Goal: Information Seeking & Learning: Learn about a topic

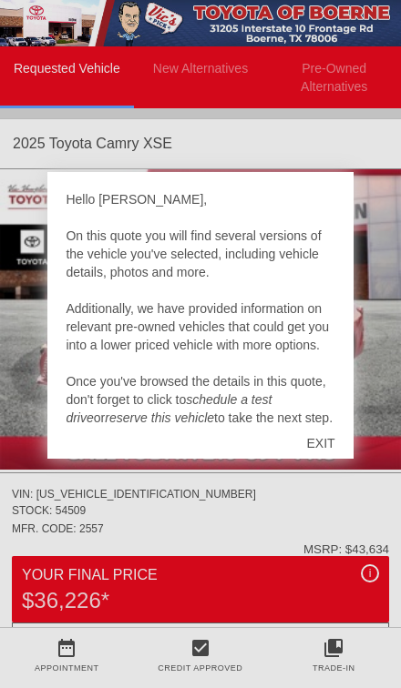
click at [329, 447] on div "EXIT" at bounding box center [320, 443] width 65 height 55
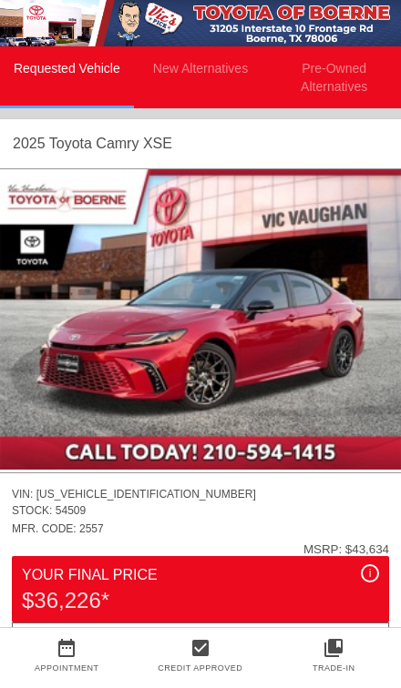
click at [228, 66] on li "New Alternatives" at bounding box center [201, 77] width 134 height 62
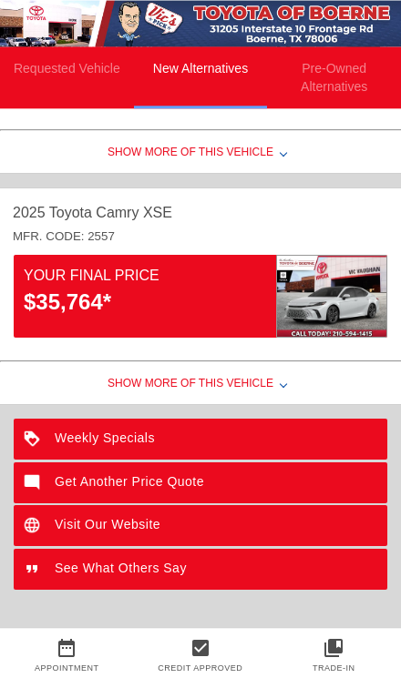
scroll to position [393, 0]
click at [236, 301] on div "$35,764*" at bounding box center [150, 302] width 252 height 31
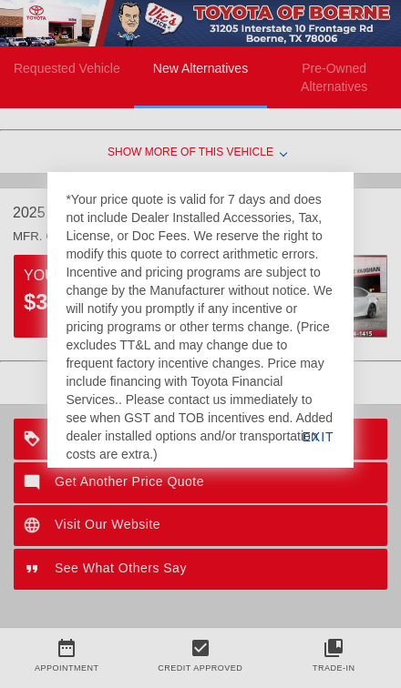
click at [328, 442] on div "EXIT" at bounding box center [317, 437] width 70 height 62
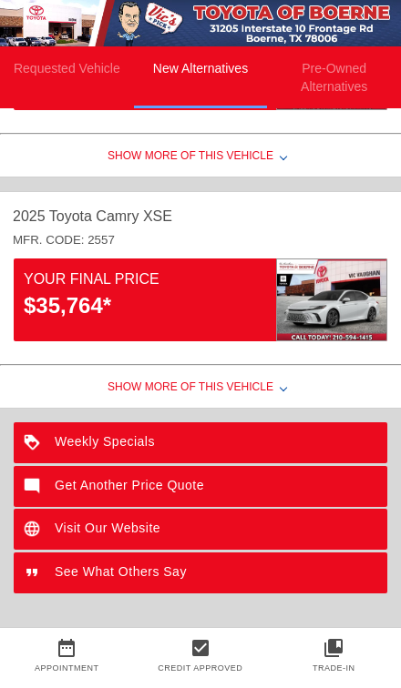
click at [266, 398] on div "Show More of this Vehicle" at bounding box center [200, 389] width 401 height 36
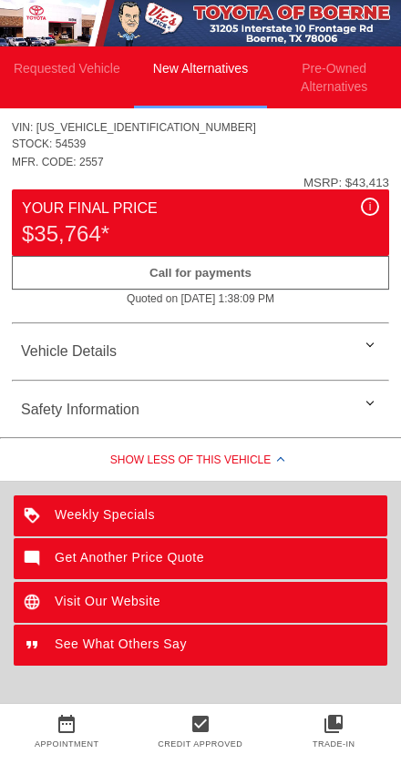
scroll to position [833, 0]
click at [341, 361] on div "Vehicle Details" at bounding box center [200, 352] width 377 height 44
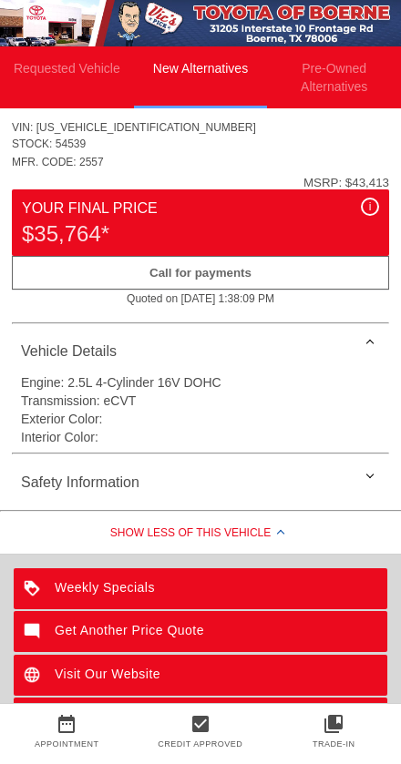
click at [367, 493] on div "Safety Information" at bounding box center [200, 483] width 377 height 44
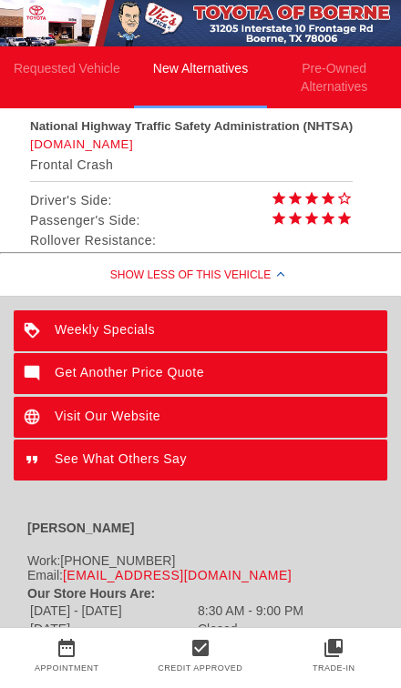
scroll to position [1214, 0]
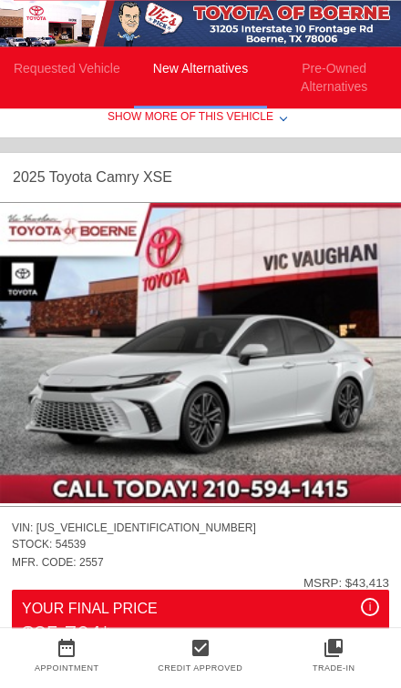
click at [268, 373] on img at bounding box center [200, 353] width 401 height 300
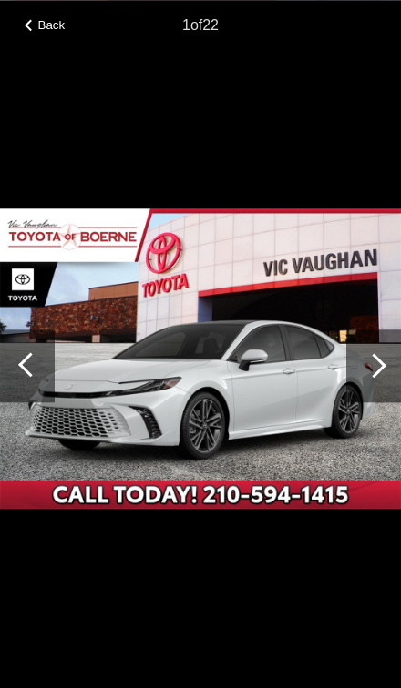
scroll to position [432, 0]
click at [372, 362] on div at bounding box center [373, 365] width 25 height 25
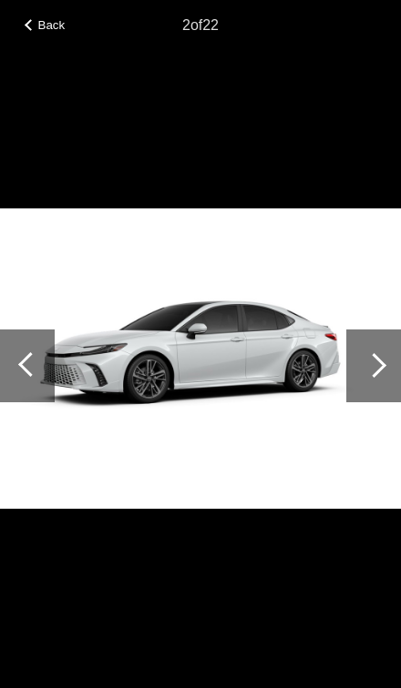
click at [375, 371] on div at bounding box center [373, 365] width 25 height 25
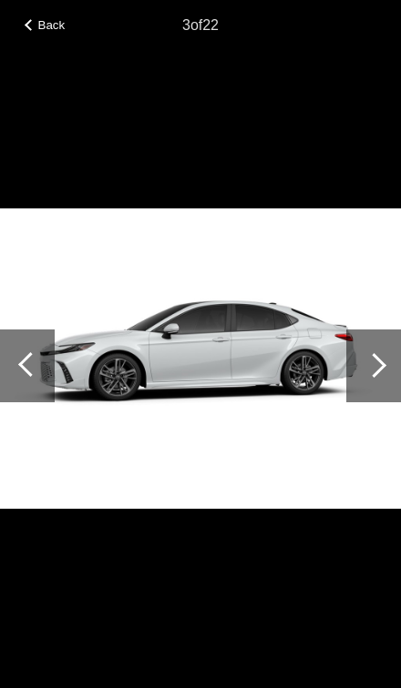
click at [369, 373] on div at bounding box center [373, 365] width 25 height 25
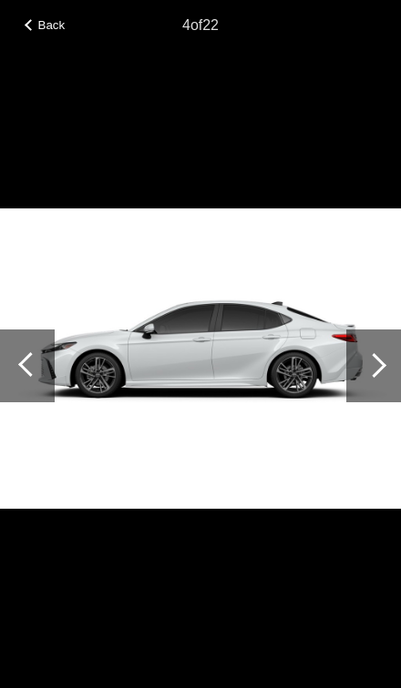
click at [367, 369] on div at bounding box center [373, 365] width 25 height 25
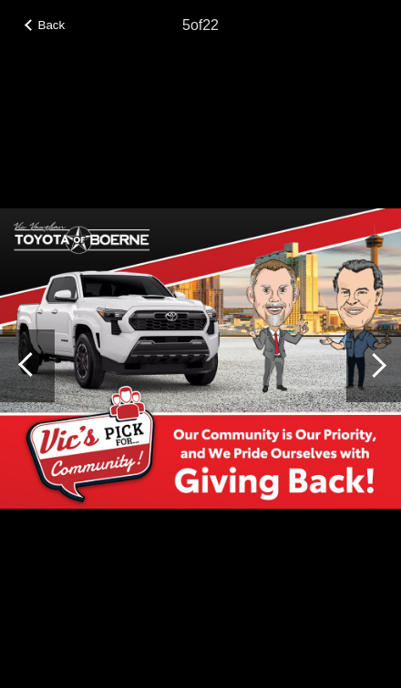
click at [369, 378] on div at bounding box center [373, 366] width 55 height 73
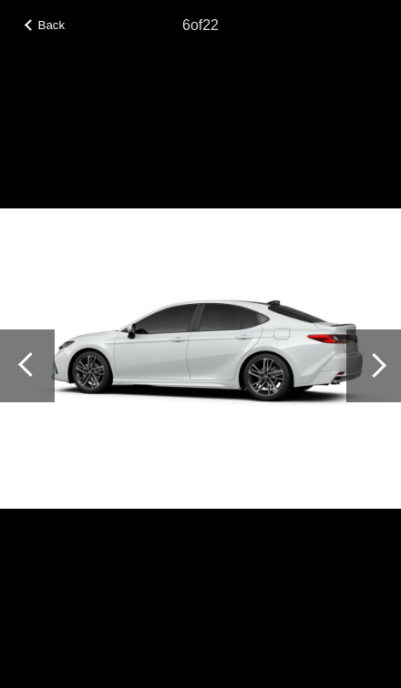
click at [374, 375] on div at bounding box center [373, 365] width 25 height 25
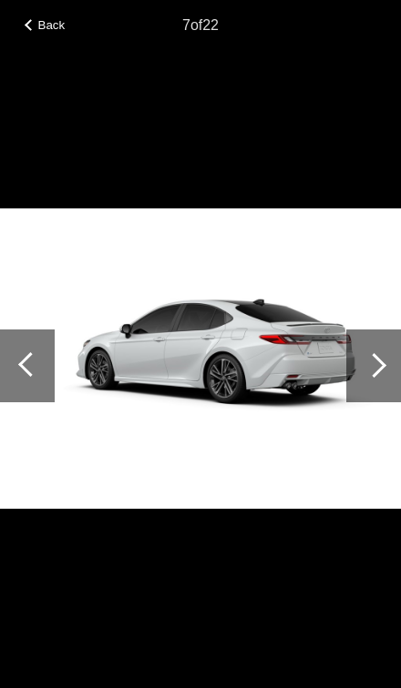
click at [372, 373] on div at bounding box center [373, 365] width 25 height 25
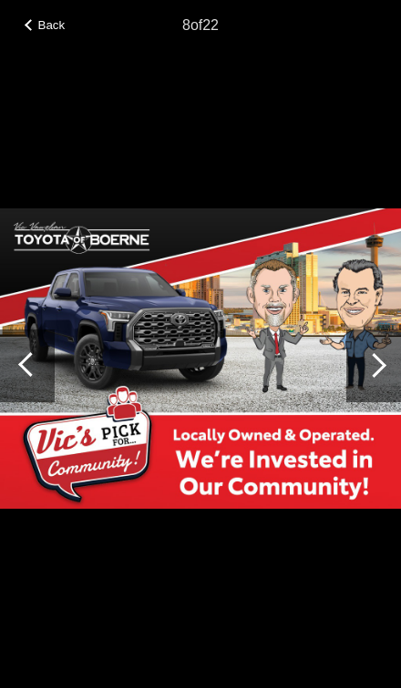
click at [373, 374] on div at bounding box center [373, 365] width 25 height 25
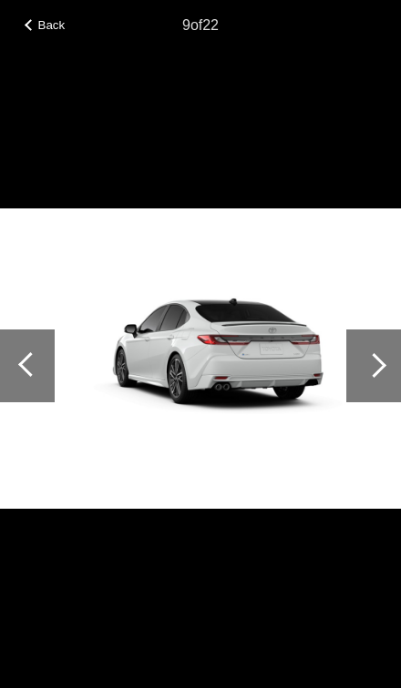
click at [374, 372] on div at bounding box center [373, 365] width 25 height 25
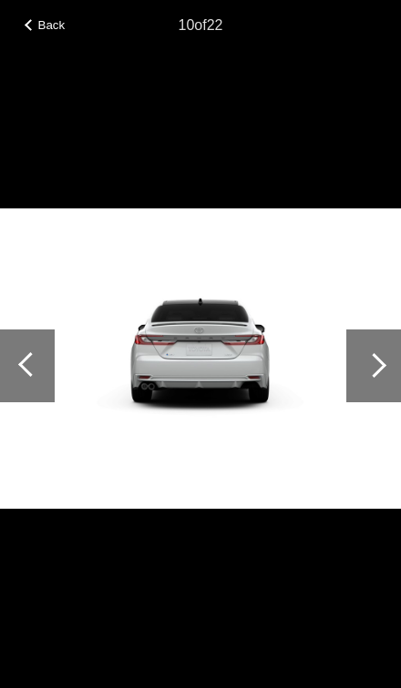
click at [382, 364] on div at bounding box center [373, 365] width 25 height 25
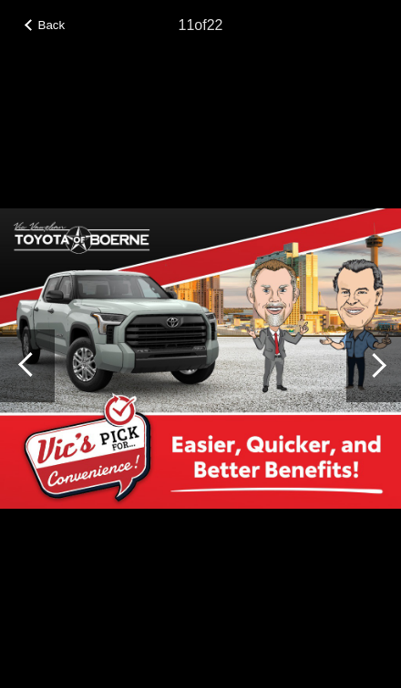
click at [382, 371] on div at bounding box center [373, 366] width 55 height 73
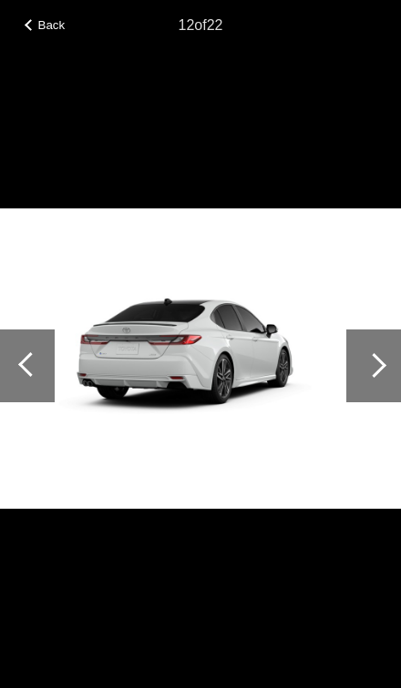
click at [384, 371] on div at bounding box center [373, 366] width 55 height 73
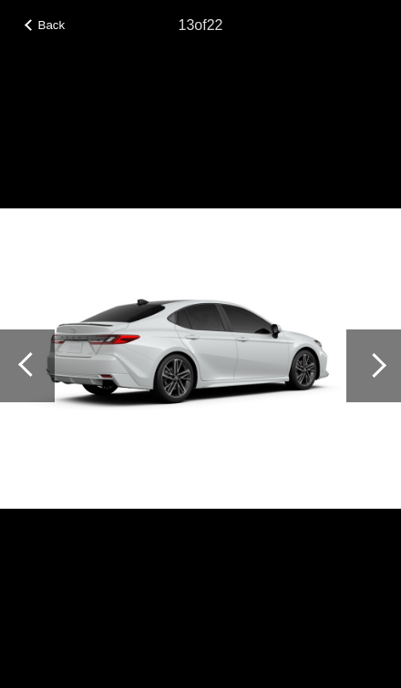
click at [383, 367] on div at bounding box center [373, 365] width 25 height 25
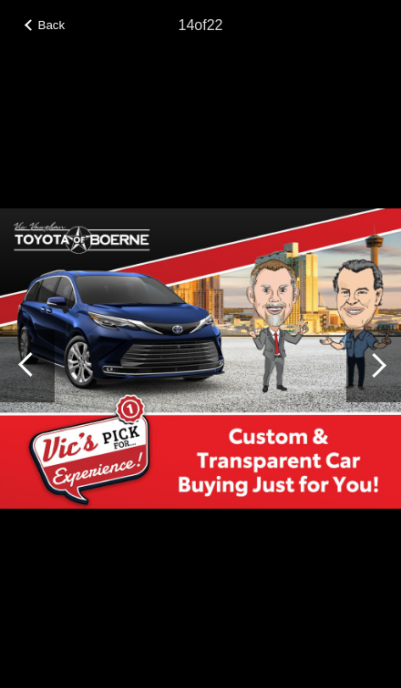
click at [382, 366] on div at bounding box center [373, 365] width 25 height 25
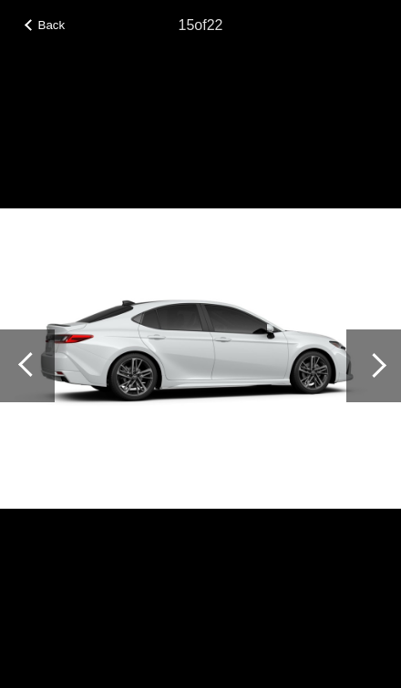
click at [376, 367] on div at bounding box center [373, 365] width 25 height 25
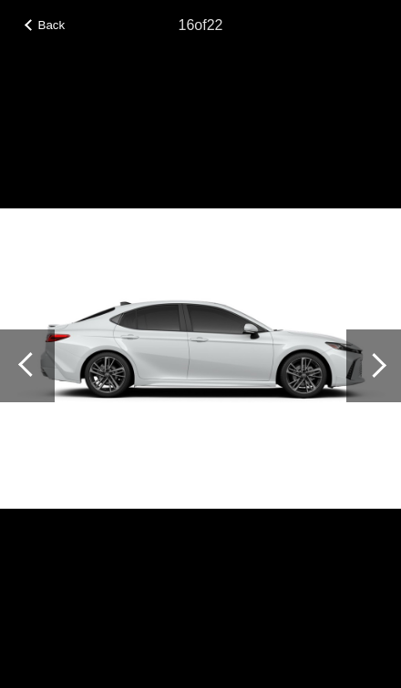
click at [379, 363] on div at bounding box center [373, 365] width 25 height 25
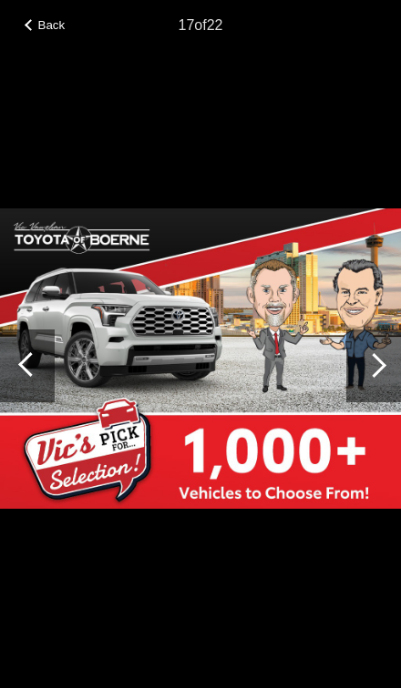
click at [381, 378] on div at bounding box center [373, 366] width 55 height 73
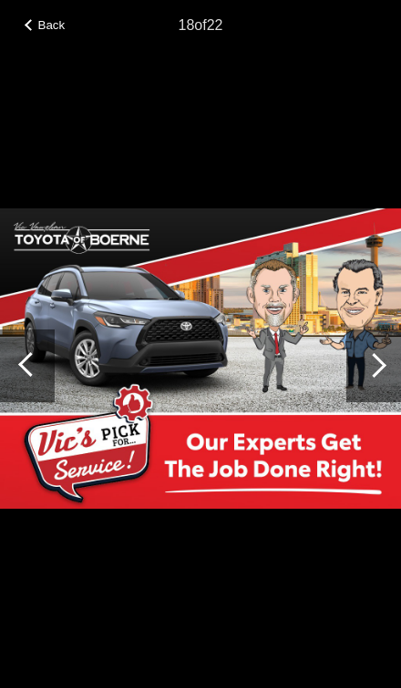
click at [387, 372] on div at bounding box center [373, 366] width 55 height 73
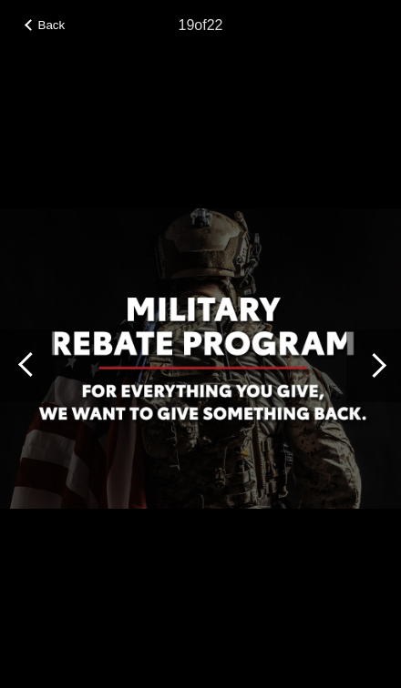
click at [385, 374] on div at bounding box center [373, 366] width 55 height 73
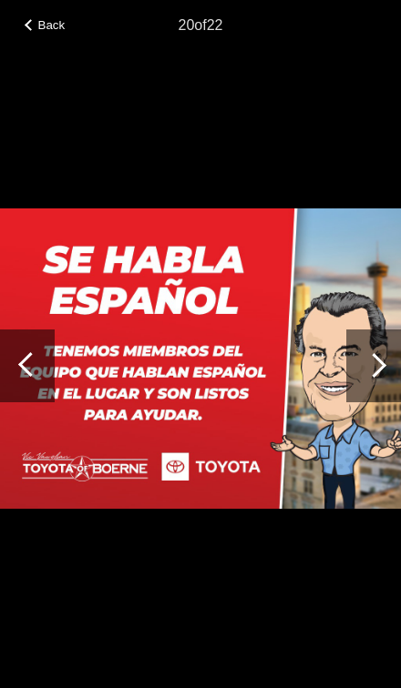
click at [385, 381] on div at bounding box center [373, 366] width 55 height 73
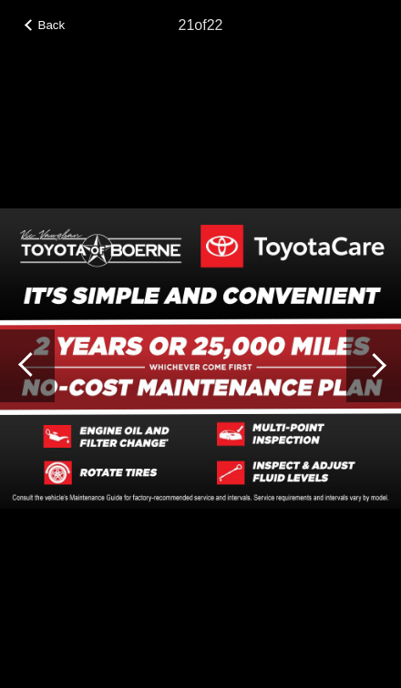
click at [386, 378] on div at bounding box center [373, 366] width 55 height 73
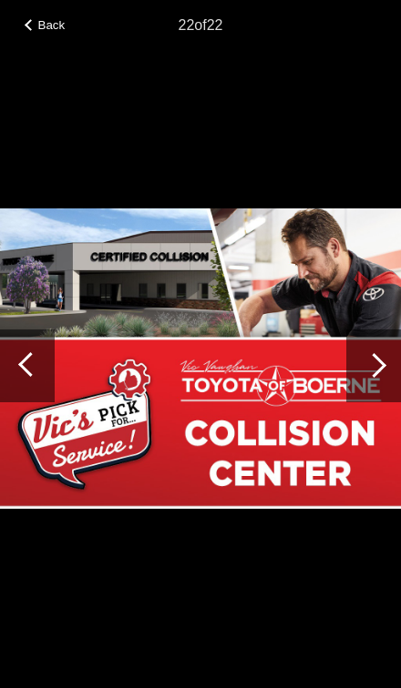
click at [385, 377] on div at bounding box center [373, 366] width 55 height 73
click at [55, 26] on span "Back" at bounding box center [51, 25] width 27 height 14
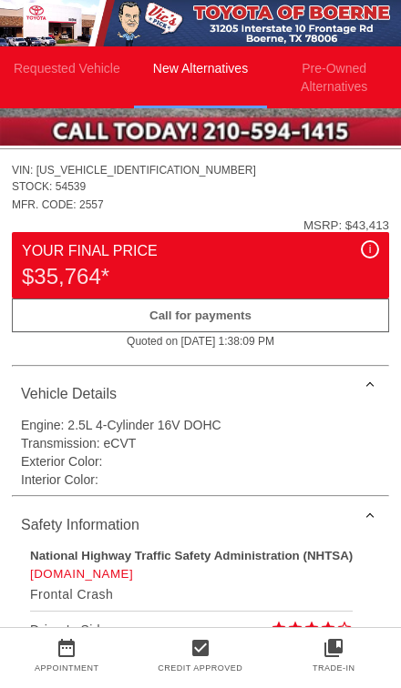
scroll to position [761, 0]
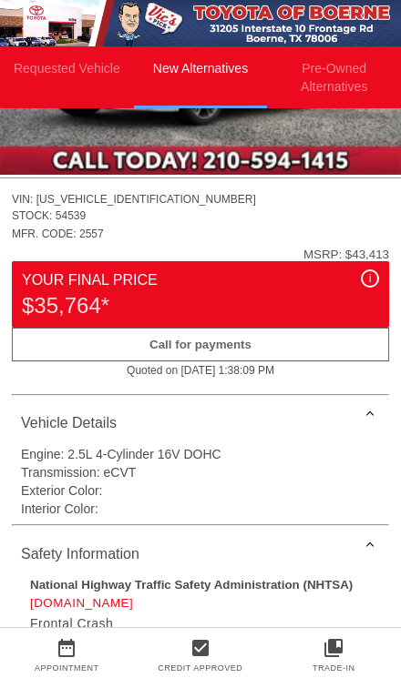
click at [259, 300] on div "$35,764*" at bounding box center [200, 305] width 357 height 29
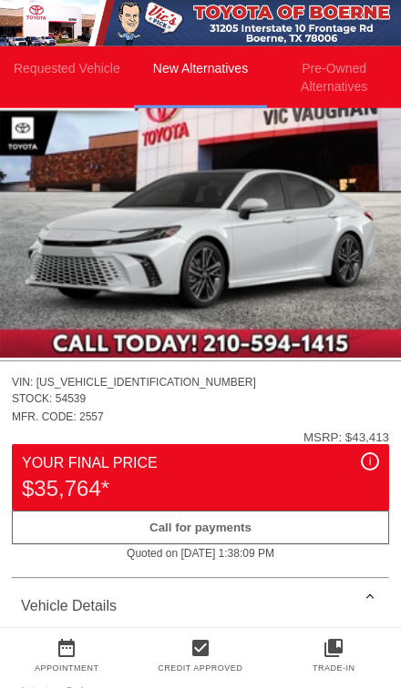
scroll to position [578, 0]
click at [263, 239] on img at bounding box center [200, 207] width 401 height 300
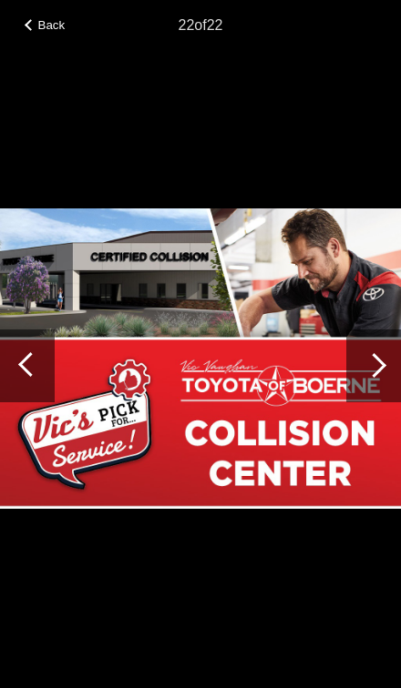
click at [50, 31] on span "Back" at bounding box center [51, 25] width 27 height 14
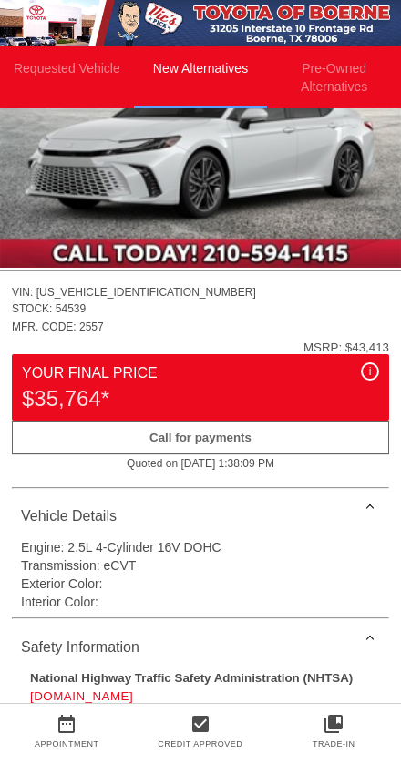
scroll to position [671, 0]
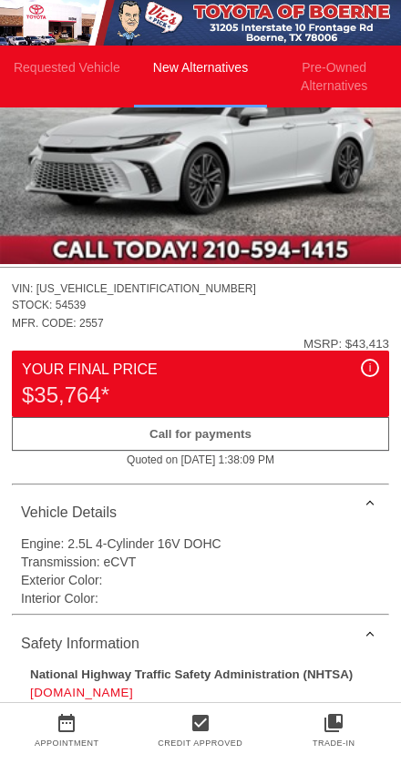
click at [154, 326] on div "MFR. CODE: 2557" at bounding box center [200, 324] width 377 height 20
copy div "[US_VEHICLE_IDENTIFICATION_NUMBER]"
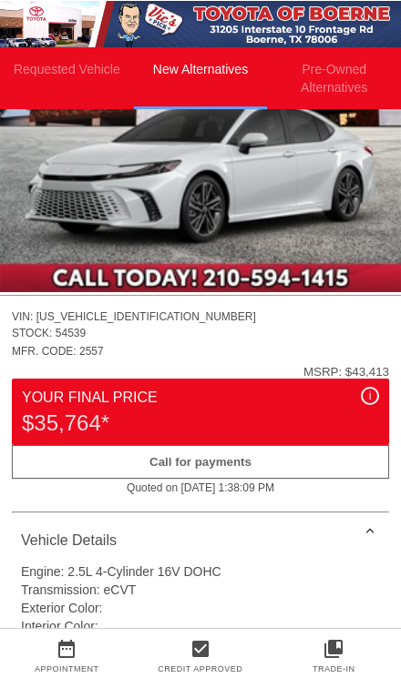
scroll to position [644, 0]
